Goal: Information Seeking & Learning: Understand process/instructions

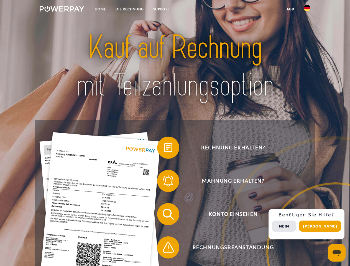
click at [62, 10] on img at bounding box center [62, 9] width 45 height 6
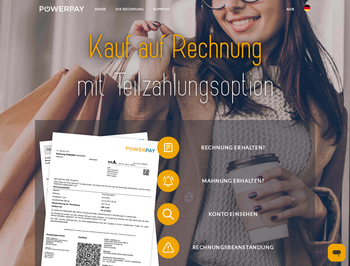
click at [307, 10] on img at bounding box center [307, 8] width 7 height 7
click at [290, 9] on link "agb" at bounding box center [290, 9] width 17 height 10
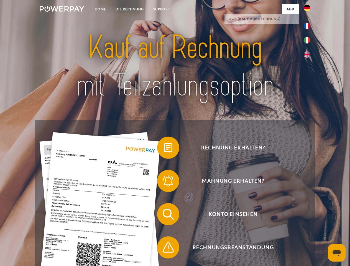
click at [164, 149] on span at bounding box center [160, 148] width 28 height 28
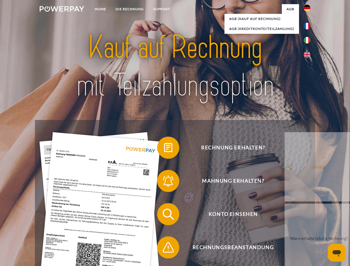
click at [164, 182] on div "Rechnung erhalten? Mahnung erhalten? Konto einsehen" at bounding box center [175, 231] width 280 height 222
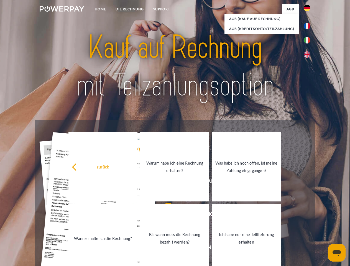
click at [164, 215] on link "Bis wann muss die Rechnung bezahlt werden?" at bounding box center [174, 238] width 69 height 69
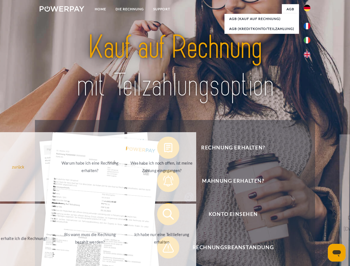
click at [164, 248] on span at bounding box center [160, 248] width 28 height 28
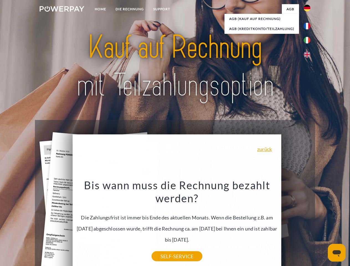
click at [308, 224] on div "Rechnung erhalten? Mahnung erhalten? Konto einsehen" at bounding box center [175, 231] width 280 height 222
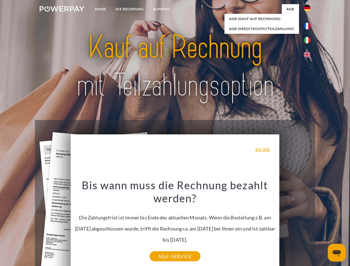
click at [295, 225] on span "Konto einsehen" at bounding box center [233, 214] width 136 height 22
click at [322, 226] on header "Home DIE RECHNUNG SUPPORT" at bounding box center [175, 191] width 350 height 383
